Goal: Task Accomplishment & Management: Complete application form

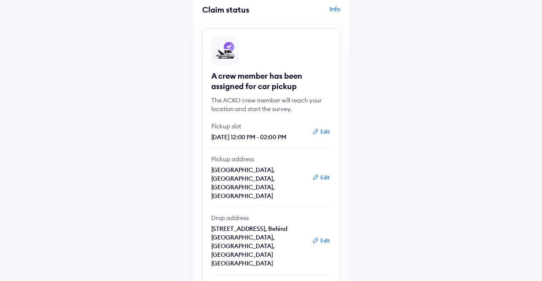
scroll to position [86, 0]
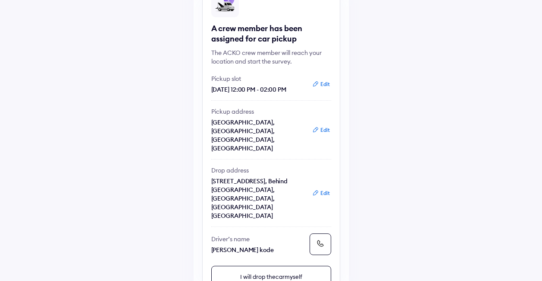
click at [332, 189] on button "Edit" at bounding box center [321, 193] width 23 height 9
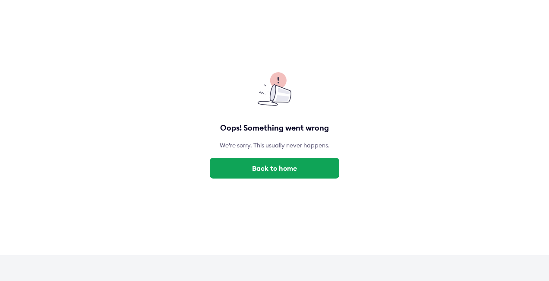
click at [332, 165] on button "Back to home" at bounding box center [274, 168] width 129 height 21
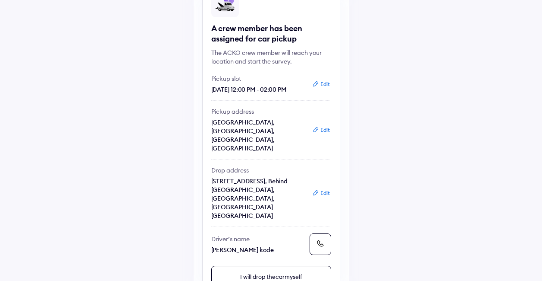
scroll to position [86, 0]
click at [319, 233] on button at bounding box center [321, 244] width 22 height 22
click at [326, 233] on button at bounding box center [321, 244] width 22 height 22
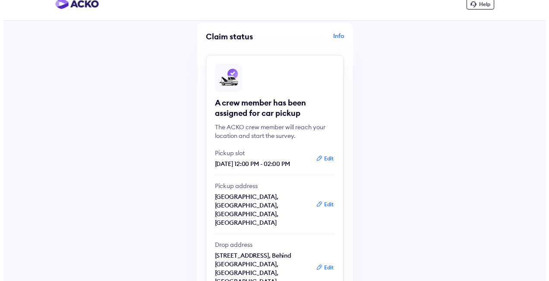
scroll to position [0, 0]
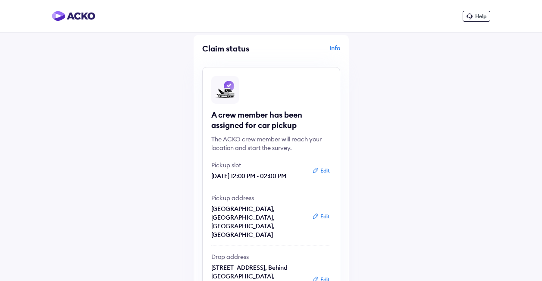
click at [336, 48] on div "Info" at bounding box center [307, 52] width 67 height 16
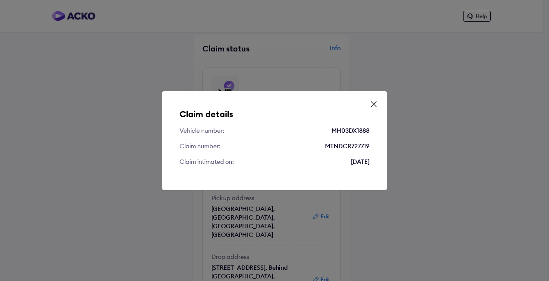
click at [374, 101] on icon at bounding box center [373, 104] width 9 height 9
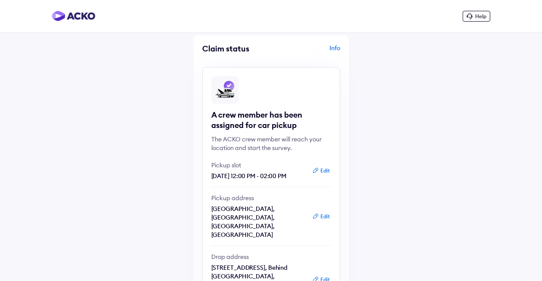
click at [63, 20] on img at bounding box center [74, 16] width 44 height 10
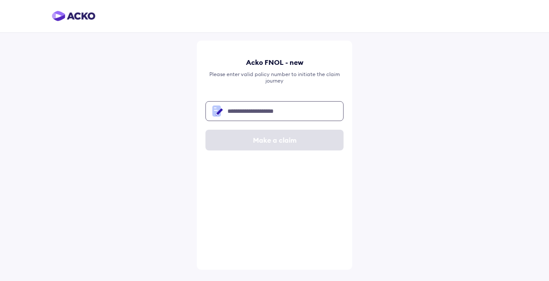
click at [249, 119] on input "text" at bounding box center [274, 111] width 138 height 20
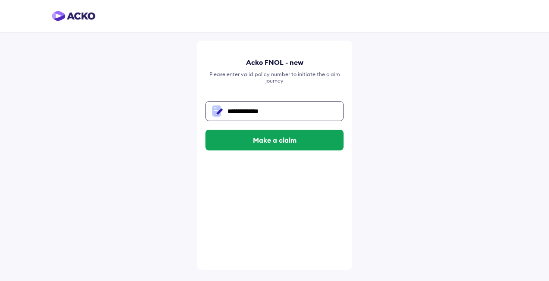
click at [226, 109] on input "**********" at bounding box center [274, 111] width 138 height 20
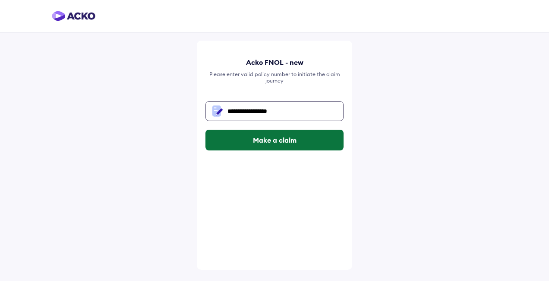
type input "**********"
click at [227, 133] on button "Make a claim" at bounding box center [274, 139] width 138 height 21
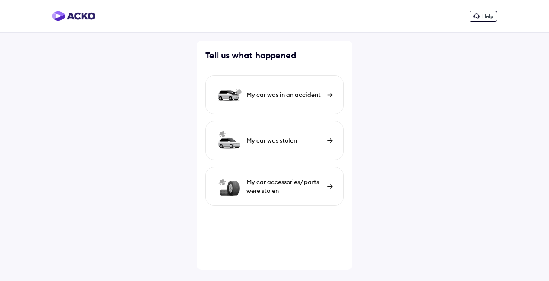
click at [86, 19] on img at bounding box center [74, 16] width 44 height 10
